Goal: Information Seeking & Learning: Learn about a topic

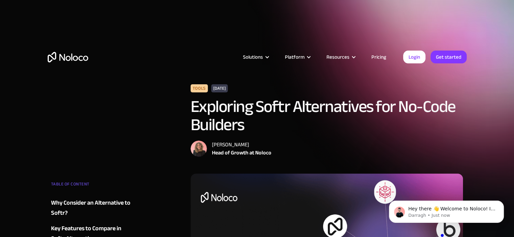
click at [70, 56] on img "home" at bounding box center [68, 57] width 41 height 10
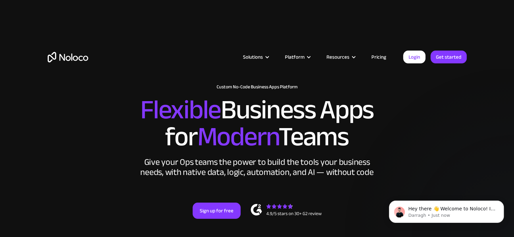
click at [375, 57] on link "Pricing" at bounding box center [379, 57] width 32 height 9
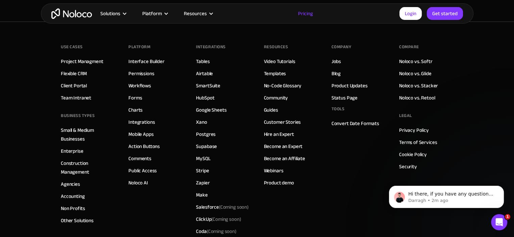
scroll to position [3578, 0]
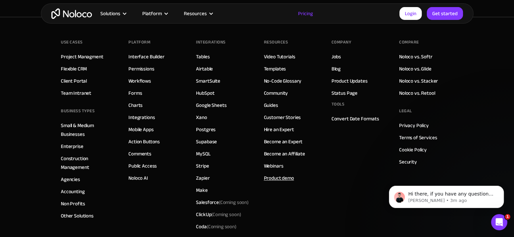
click at [281, 178] on link "Product demo" at bounding box center [279, 178] width 30 height 9
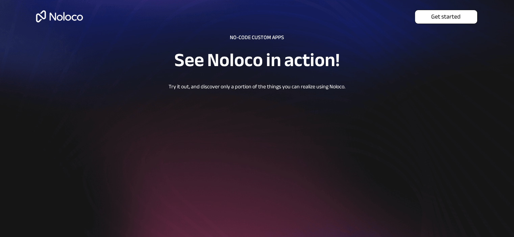
click at [438, 13] on span "Get started" at bounding box center [446, 16] width 62 height 7
click at [77, 18] on img at bounding box center [59, 16] width 52 height 22
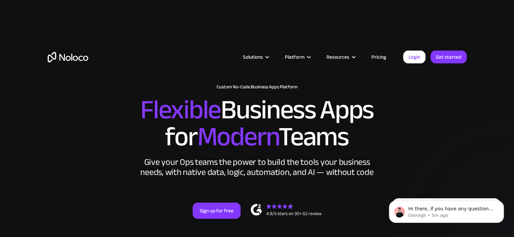
drag, startPoint x: 517, startPoint y: 15, endPoint x: 96, endPoint y: 154, distance: 443.4
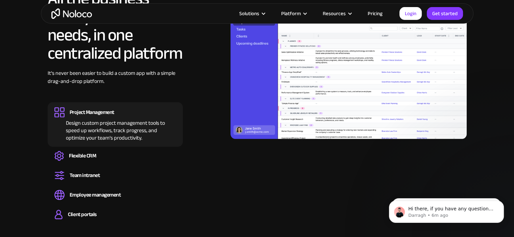
scroll to position [870, 0]
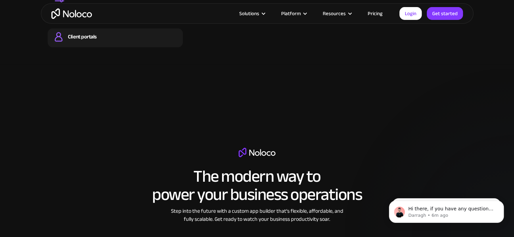
click at [74, 33] on div "Client portals" at bounding box center [82, 36] width 28 height 7
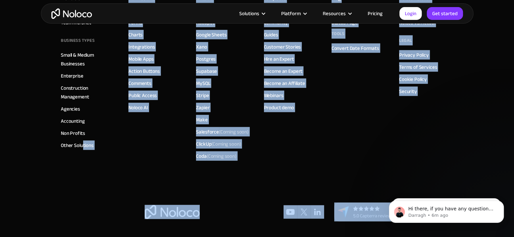
scroll to position [839, 0]
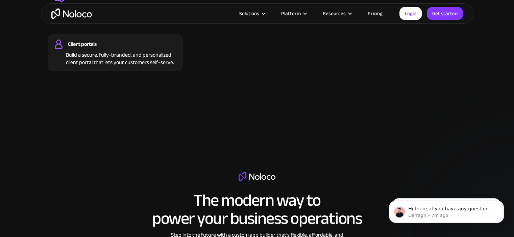
drag, startPoint x: 896, startPoint y: 240, endPoint x: 461, endPoint y: 380, distance: 457.5
click at [379, 194] on html "Hi there, if you have any questions about our pricing, just let us know! Darrag…" at bounding box center [446, 210] width 135 height 47
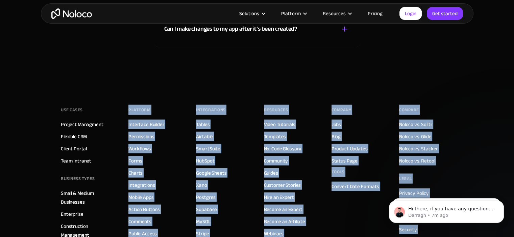
scroll to position [4069, 0]
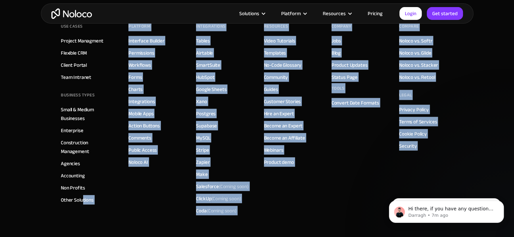
click at [471, 110] on footer "Use Cases Project Managment Flexible CRM Client Portal Team Intranet BUSINESS T…" at bounding box center [257, 147] width 514 height 293
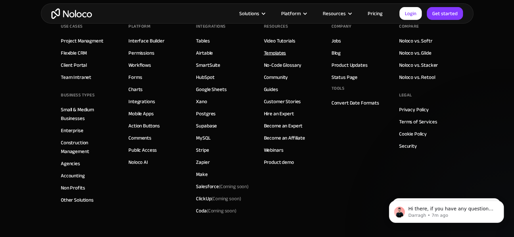
click at [277, 51] on link "Templates" at bounding box center [275, 53] width 22 height 9
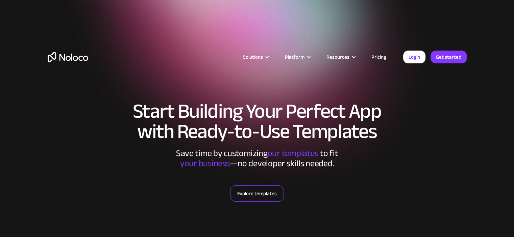
click at [254, 195] on link "Explore templates" at bounding box center [257, 194] width 54 height 16
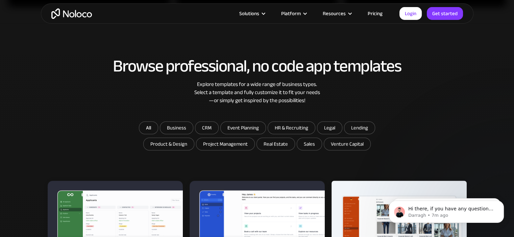
scroll to position [483, 0]
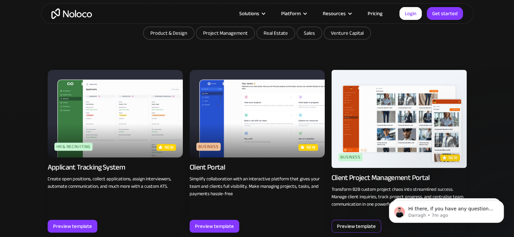
click at [351, 224] on div "Preview template" at bounding box center [356, 226] width 39 height 9
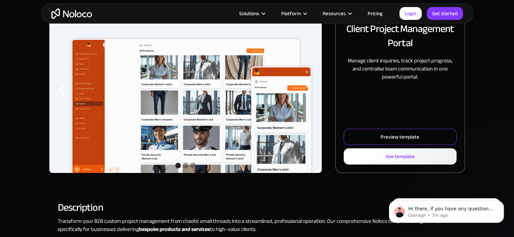
click at [403, 137] on div "Preview template" at bounding box center [399, 137] width 39 height 9
